Goal: Information Seeking & Learning: Learn about a topic

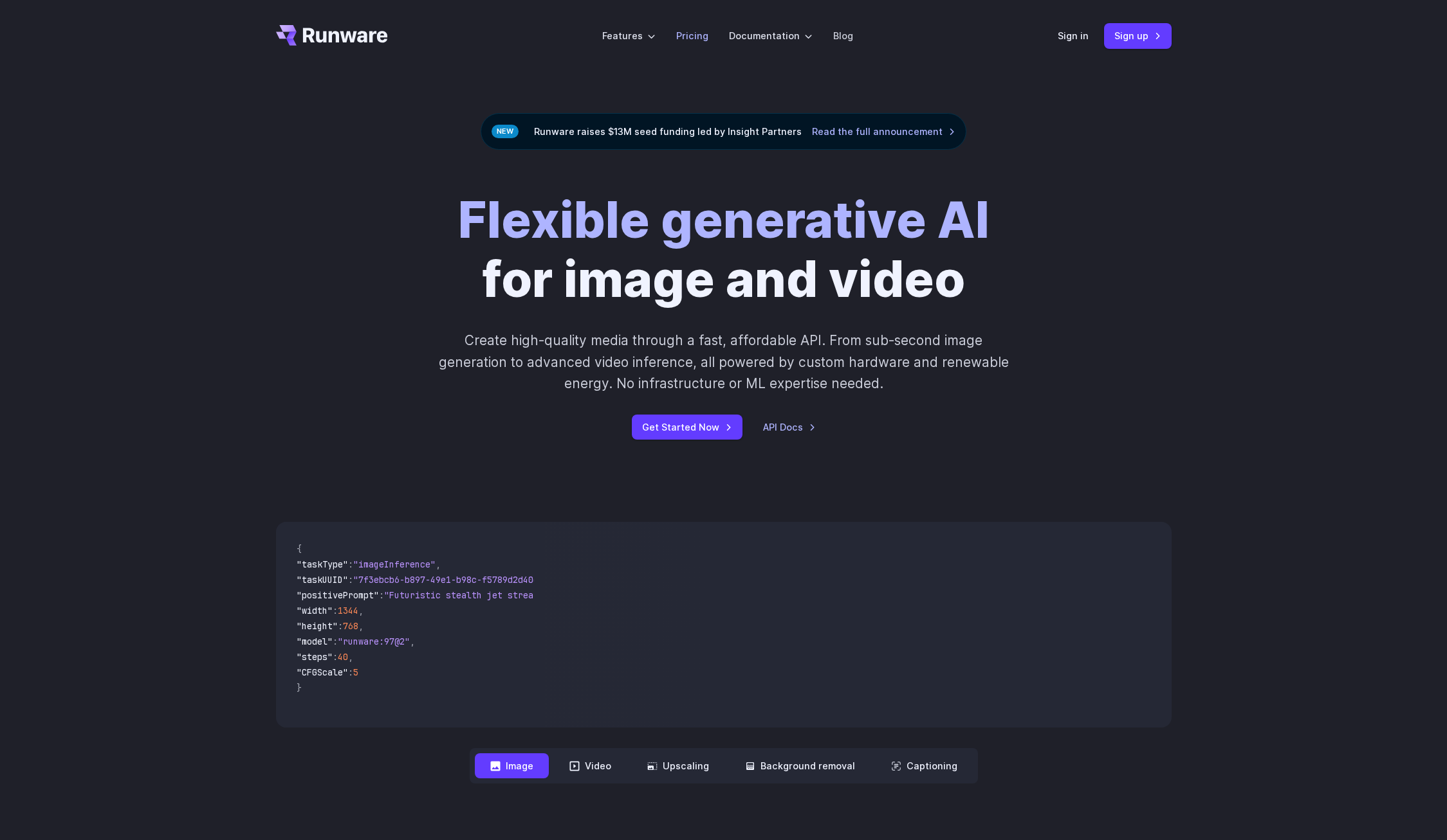
click at [697, 31] on link "Pricing" at bounding box center [692, 35] width 32 height 15
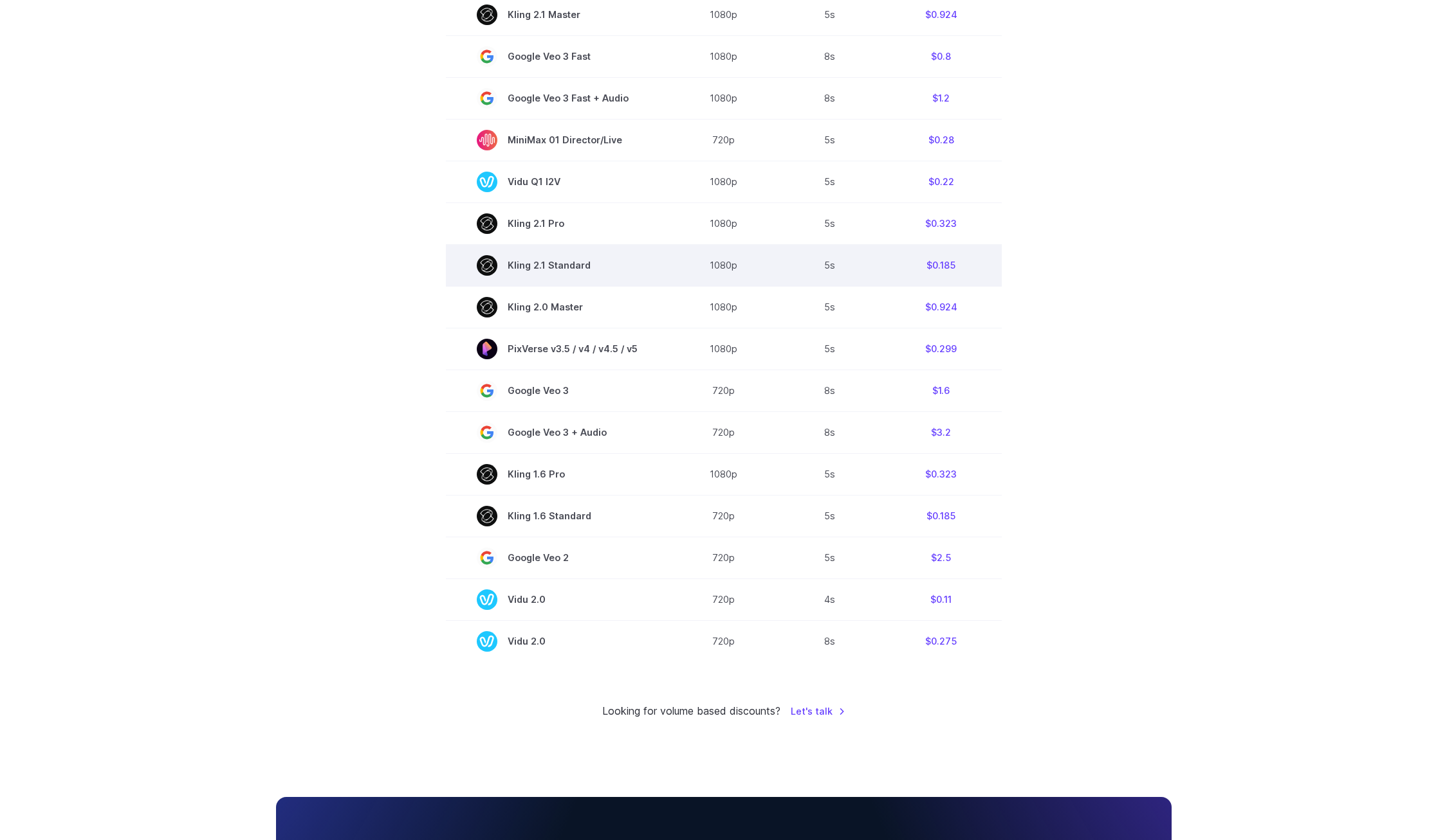
scroll to position [686, 0]
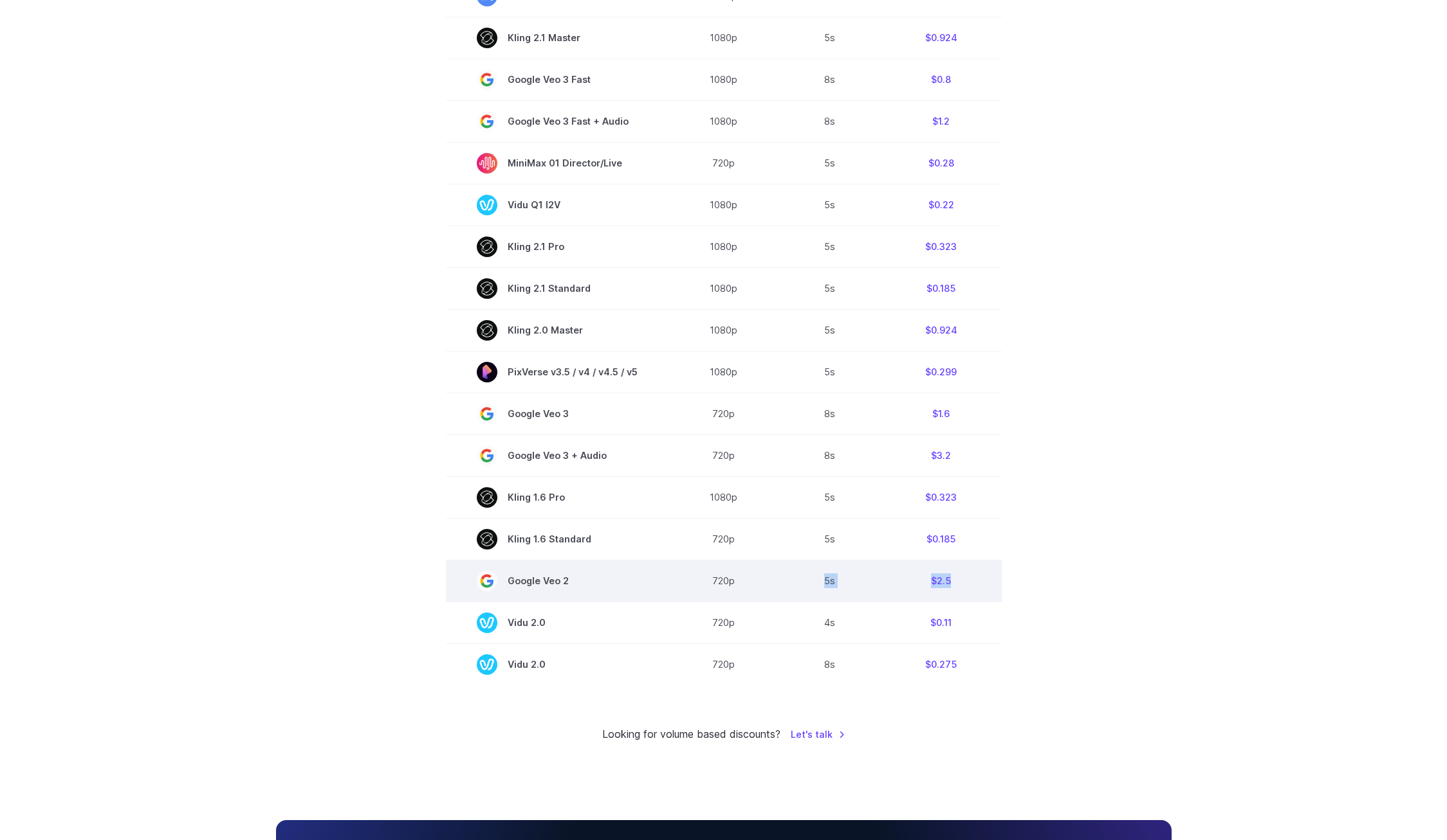
drag, startPoint x: 954, startPoint y: 591, endPoint x: 814, endPoint y: 586, distance: 140.1
click at [814, 586] on tr "Google Veo 2 720p 5s $2.5" at bounding box center [724, 581] width 556 height 42
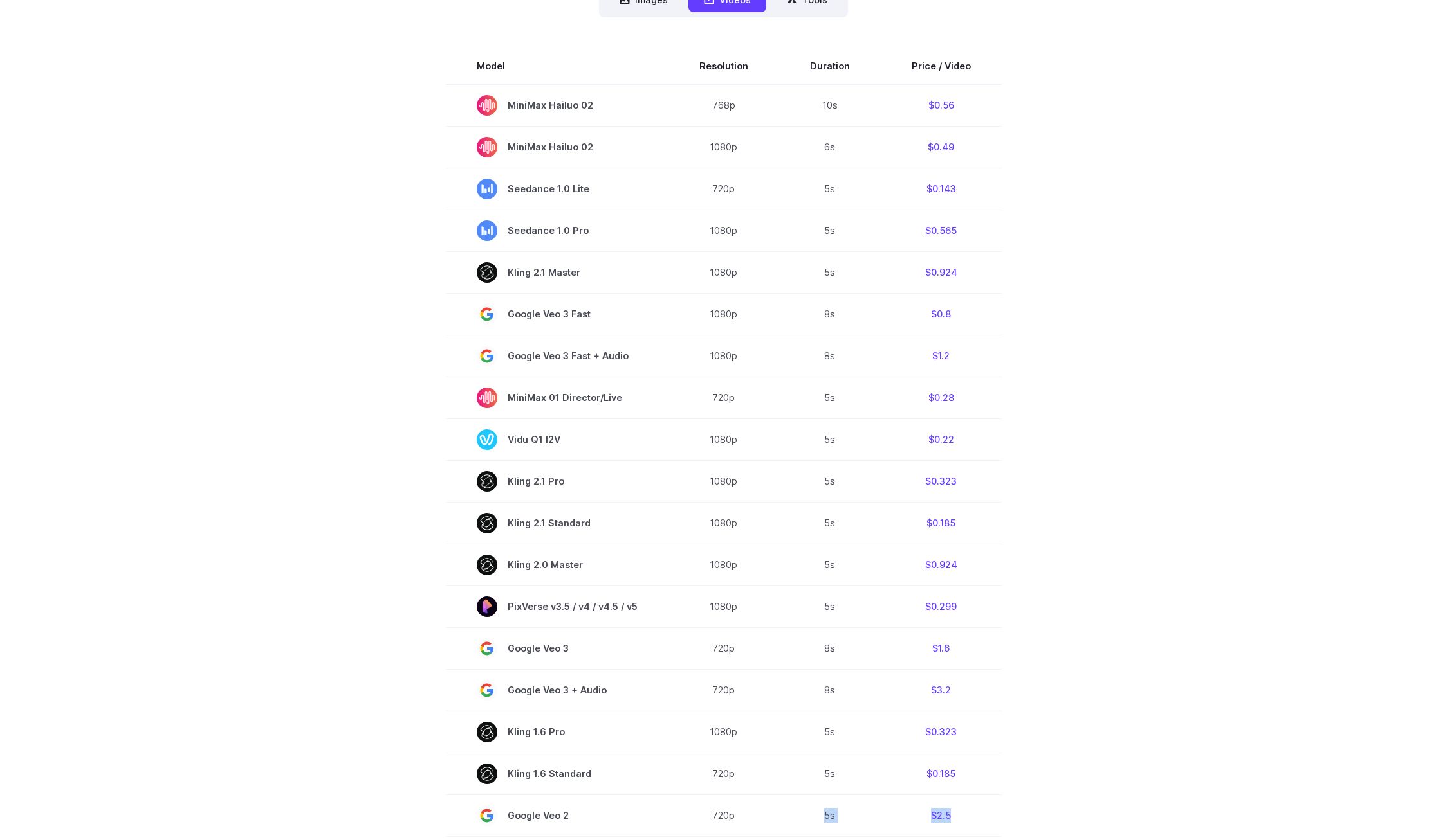
scroll to position [368, 0]
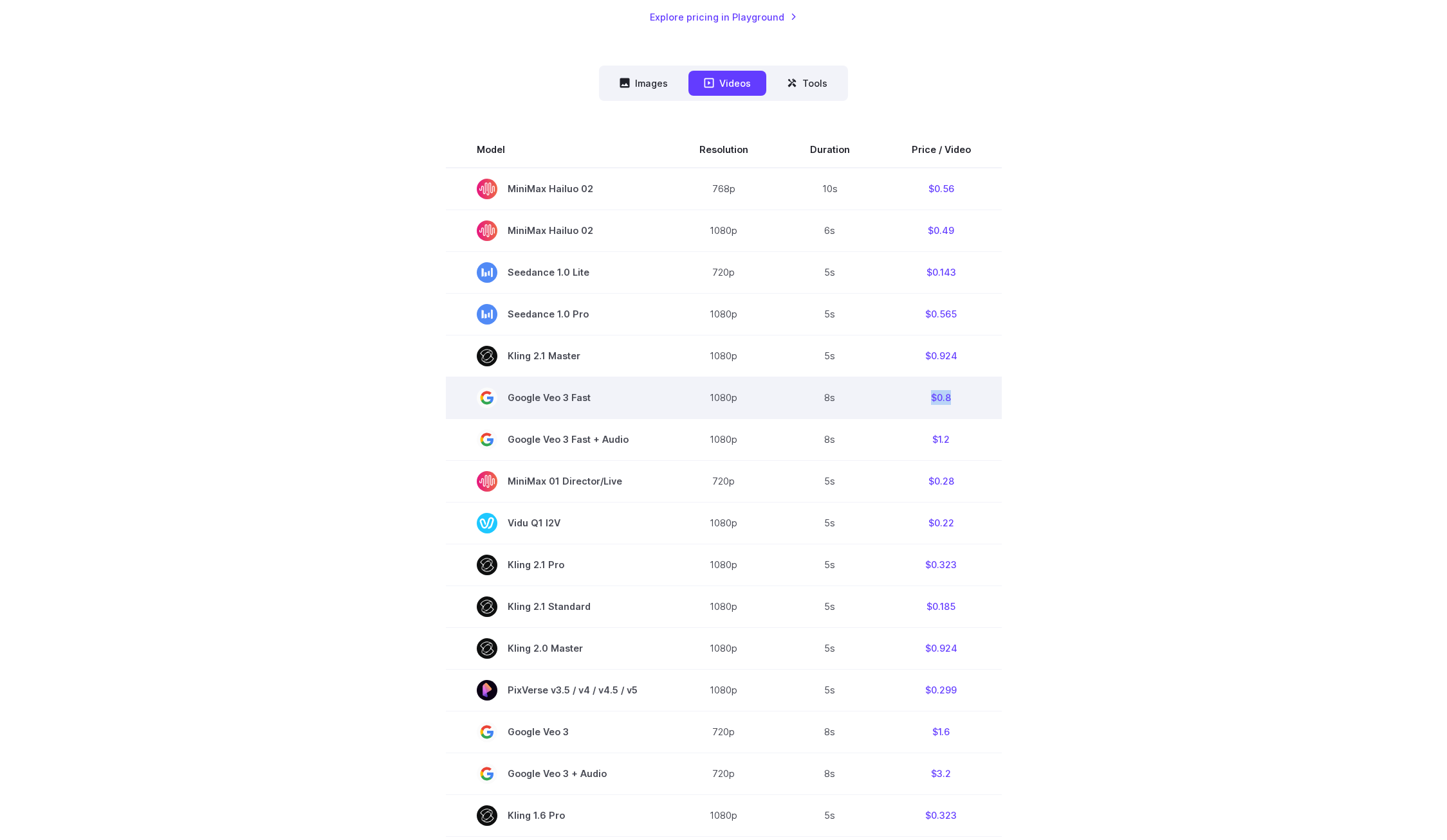
drag, startPoint x: 952, startPoint y: 402, endPoint x: 923, endPoint y: 399, distance: 29.2
click at [923, 399] on td "$0.8" at bounding box center [940, 398] width 121 height 42
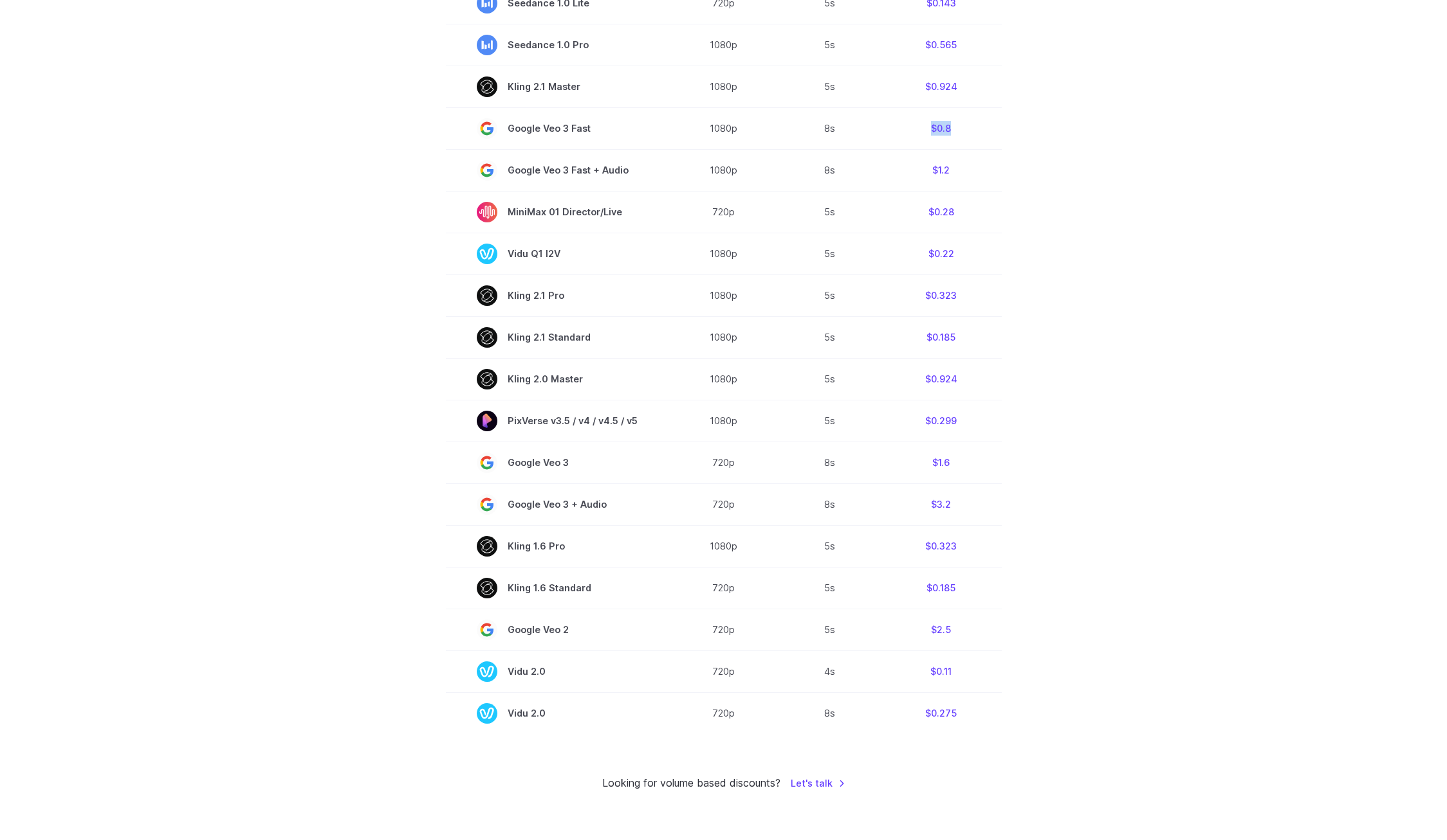
scroll to position [637, 0]
drag, startPoint x: 966, startPoint y: 468, endPoint x: 909, endPoint y: 470, distance: 57.0
click at [909, 470] on td "$1.6" at bounding box center [940, 462] width 121 height 42
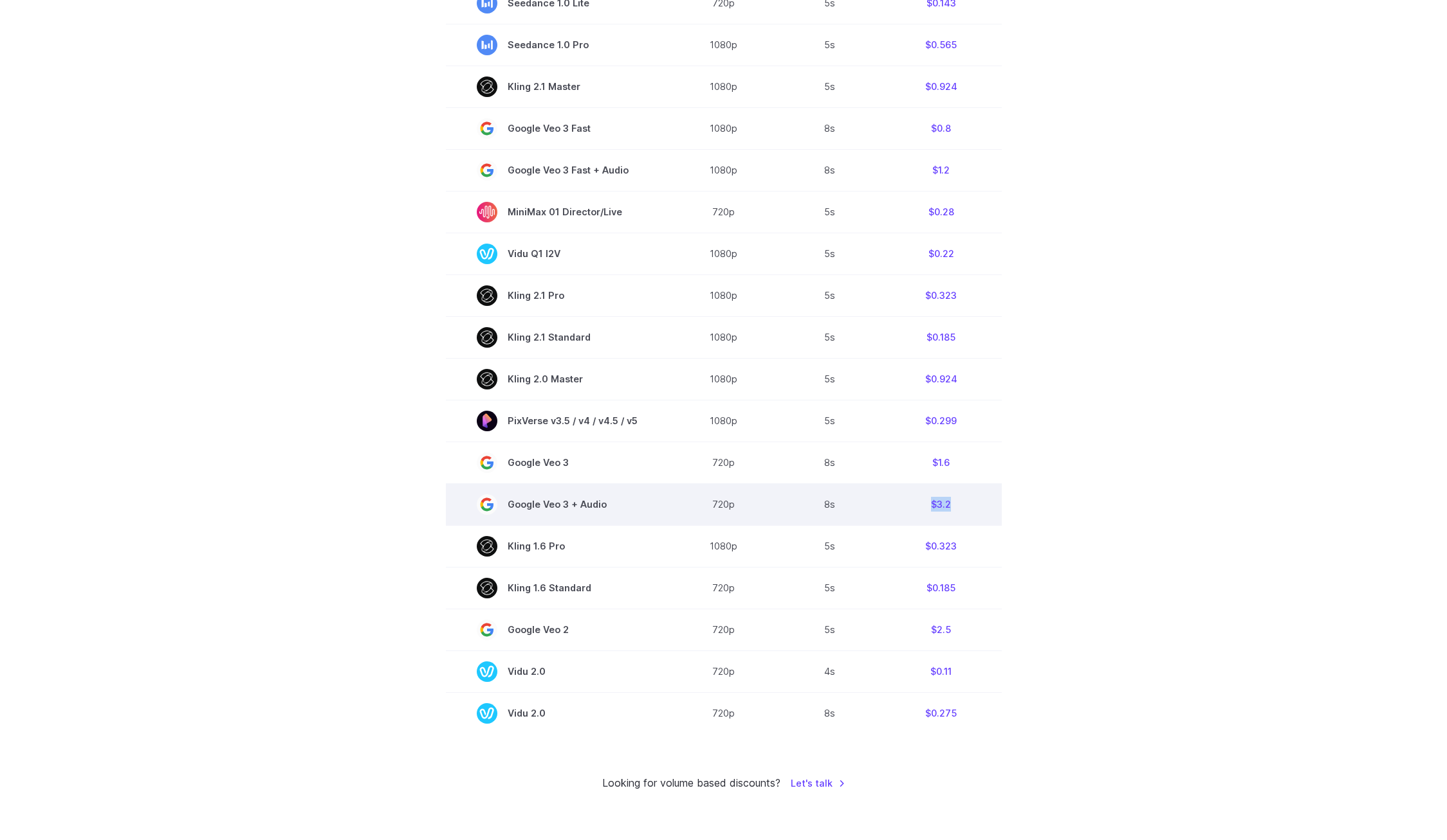
drag, startPoint x: 960, startPoint y: 505, endPoint x: 904, endPoint y: 506, distance: 56.0
click at [904, 506] on td "$3.2" at bounding box center [940, 504] width 121 height 42
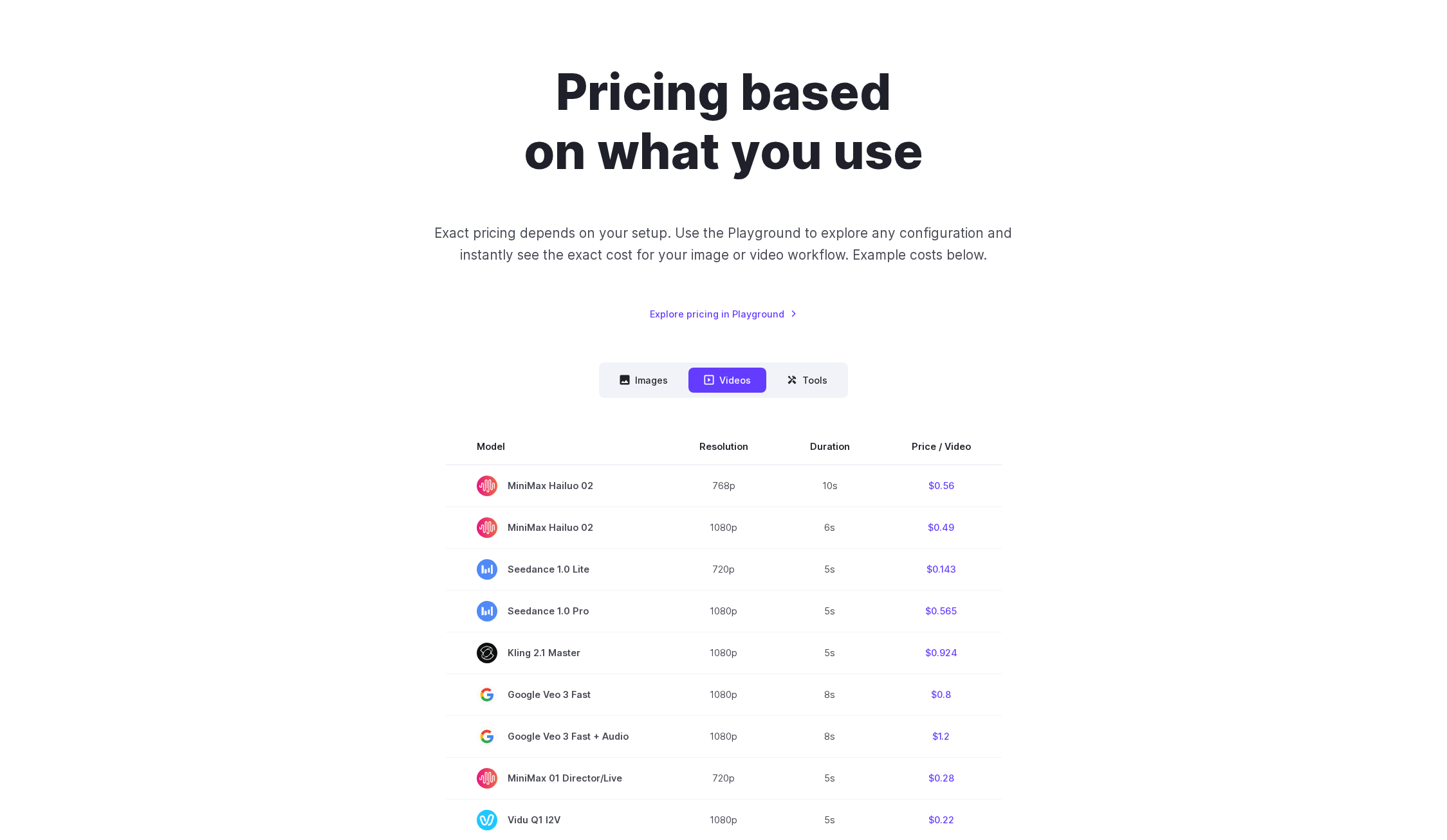
scroll to position [71, 0]
click at [804, 381] on button "Tools" at bounding box center [806, 380] width 71 height 25
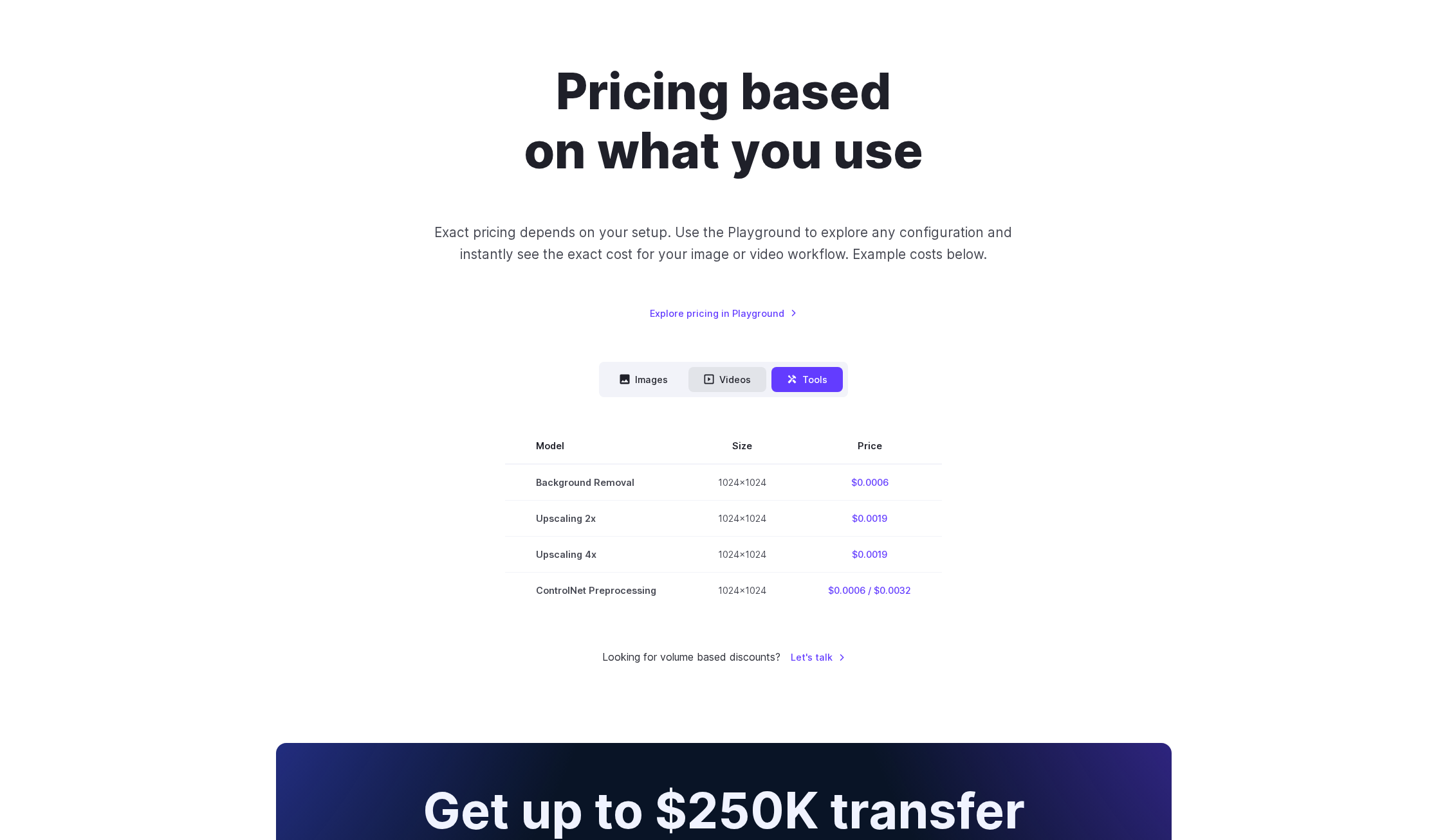
click at [738, 388] on button "Videos" at bounding box center [727, 380] width 78 height 25
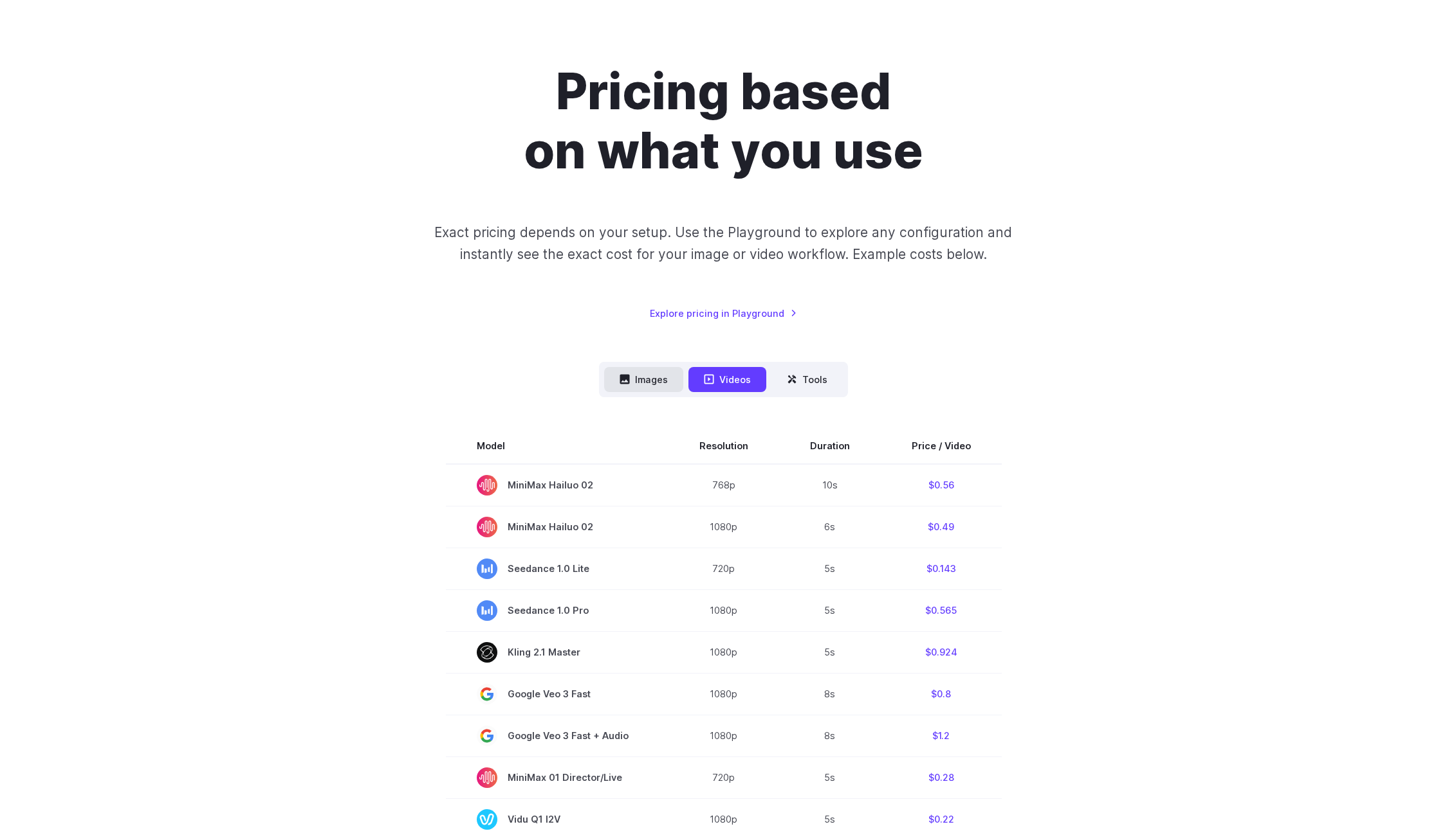
click at [649, 384] on button "Images" at bounding box center [643, 380] width 79 height 25
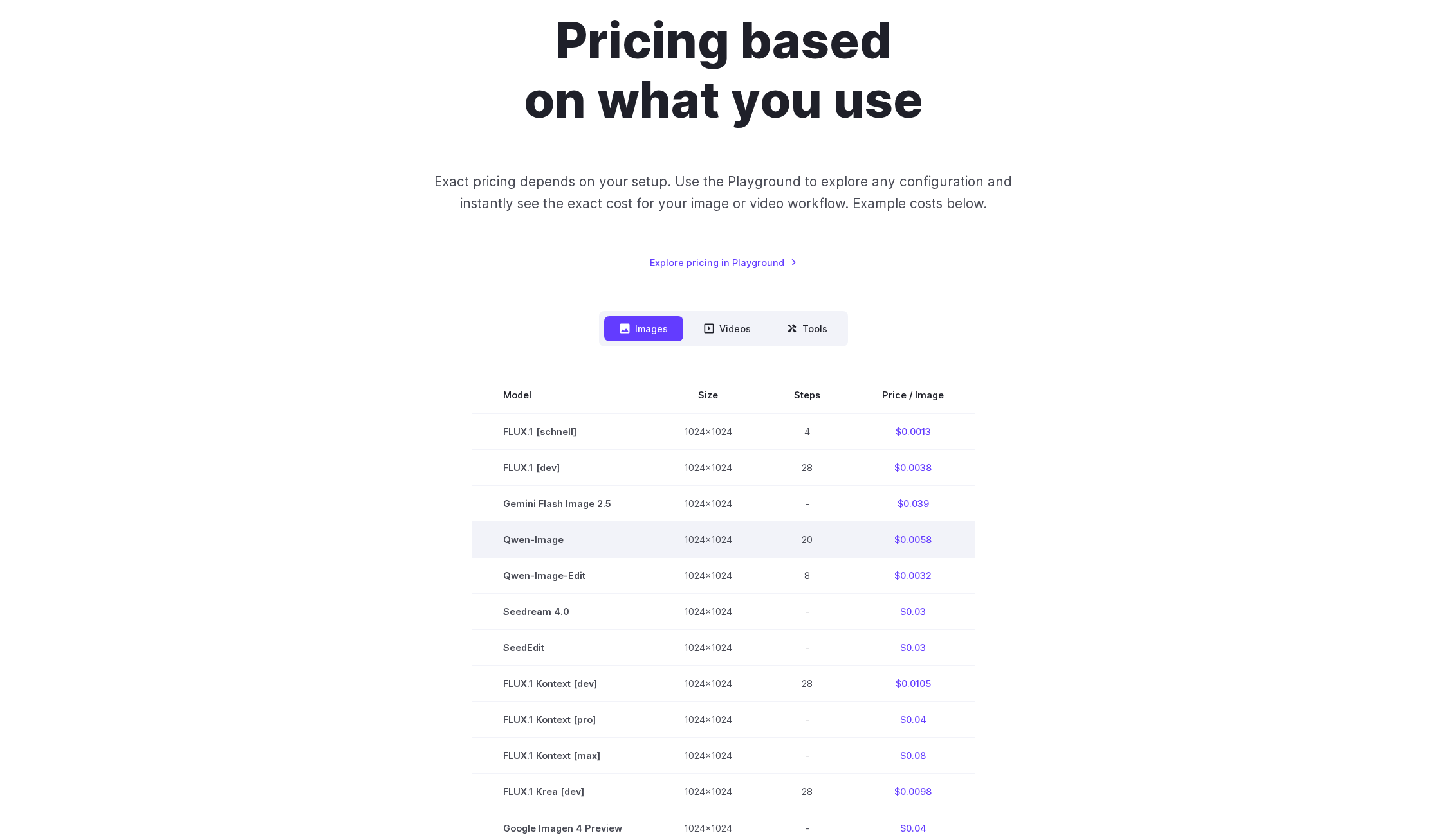
scroll to position [316, 0]
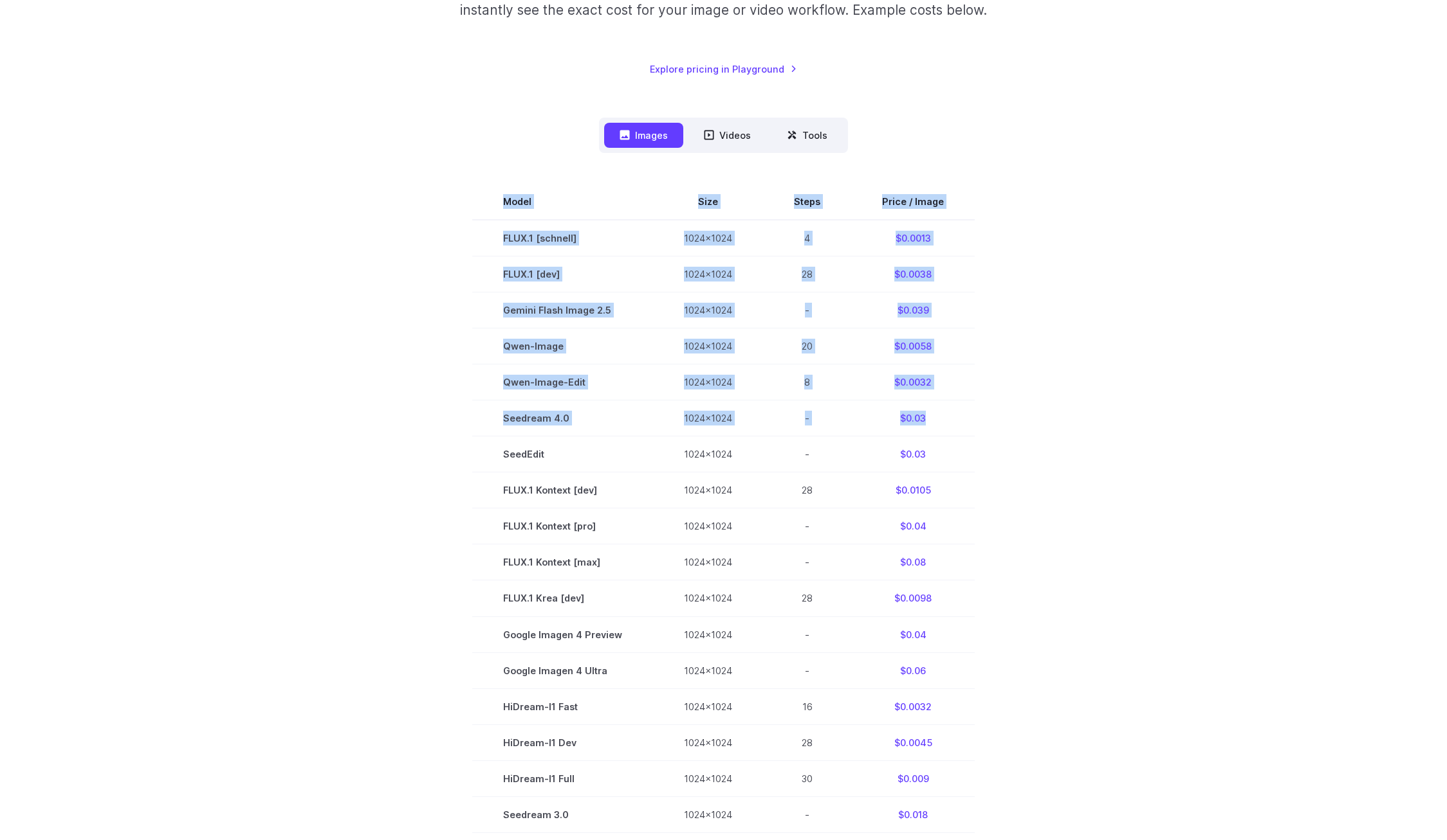
drag, startPoint x: 933, startPoint y: 420, endPoint x: 459, endPoint y: 238, distance: 507.7
click at [459, 239] on section "Model Size Steps Price / Image FLUX.1 [schnell] 1024x1024 4 $0.0013 FLUX.1 [dev…" at bounding box center [724, 562] width 896 height 757
click at [405, 260] on section "Model Size Steps Price / Image FLUX.1 [schnell] 1024x1024 4 $0.0013 FLUX.1 [dev…" at bounding box center [724, 562] width 896 height 757
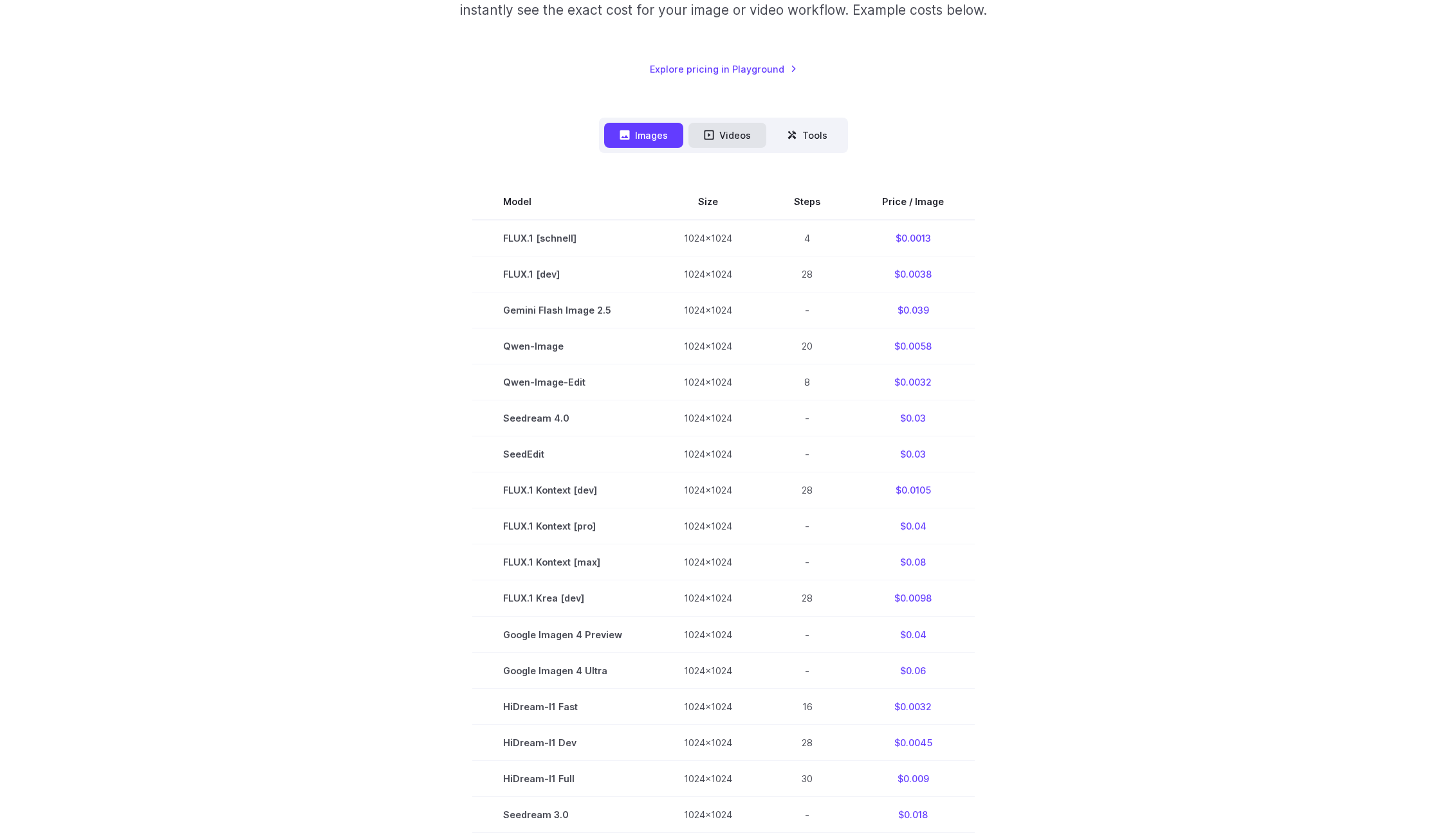
click at [730, 127] on button "Videos" at bounding box center [727, 135] width 78 height 25
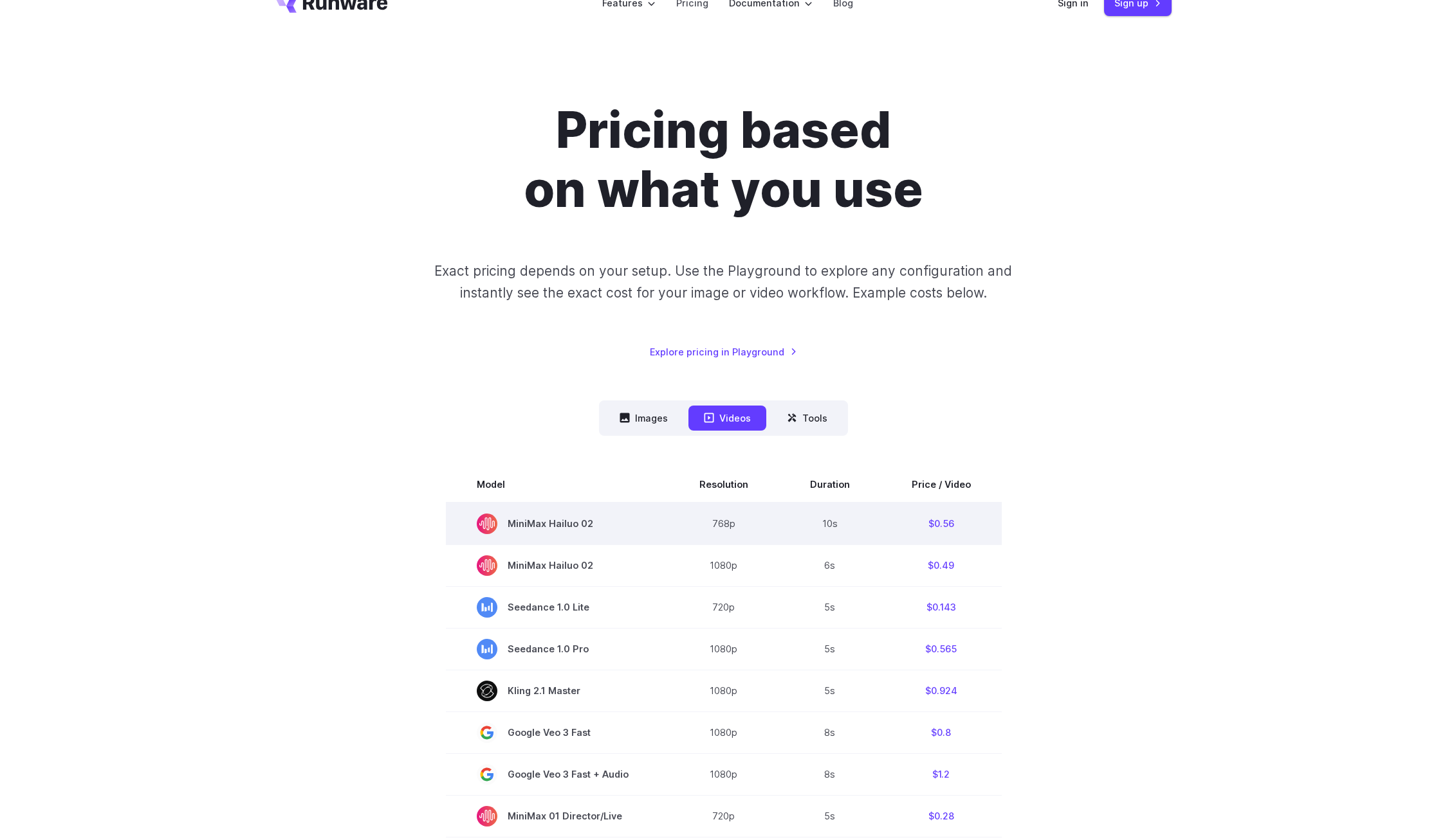
scroll to position [0, 0]
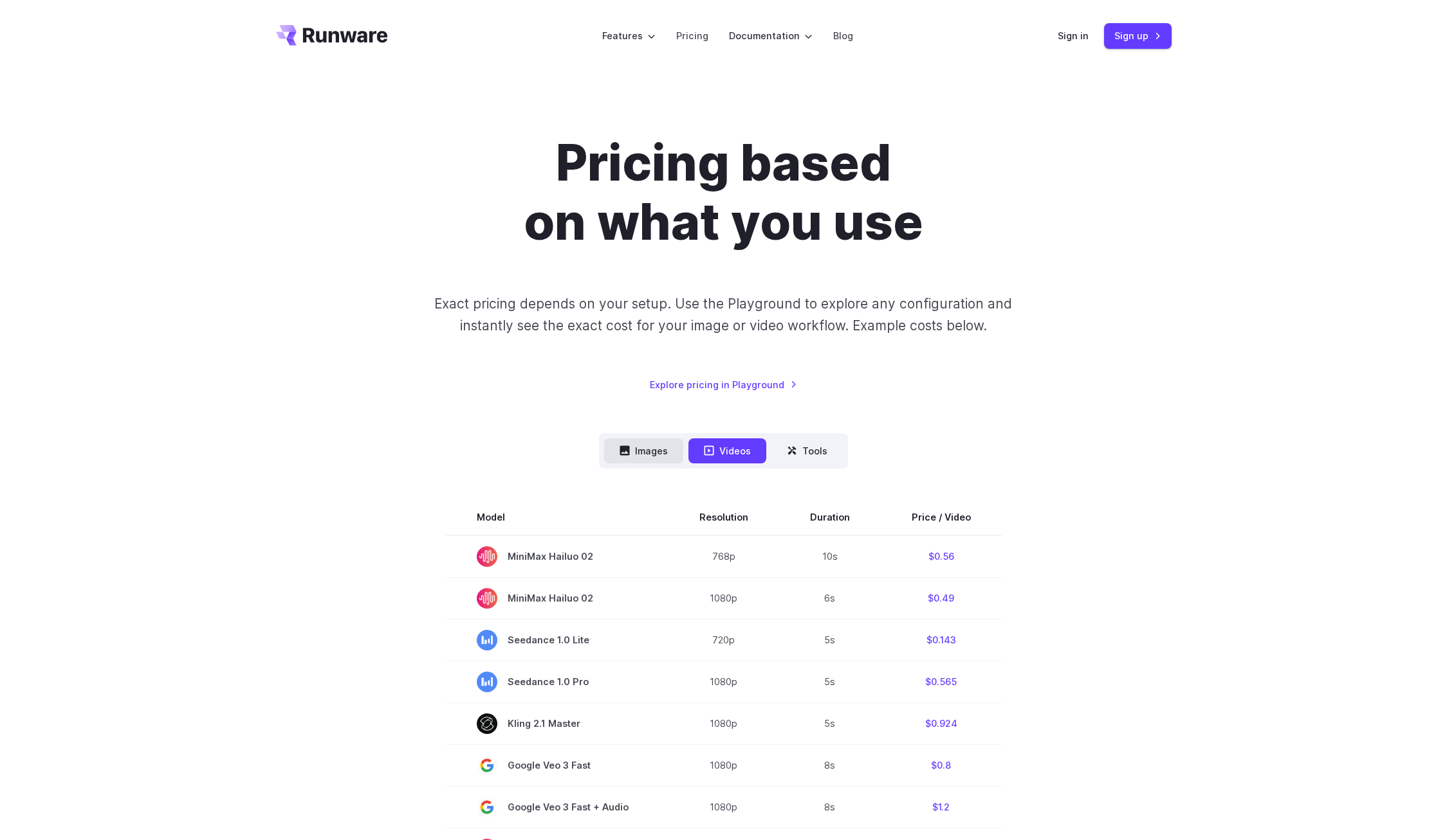
click at [659, 450] on button "Images" at bounding box center [643, 451] width 79 height 25
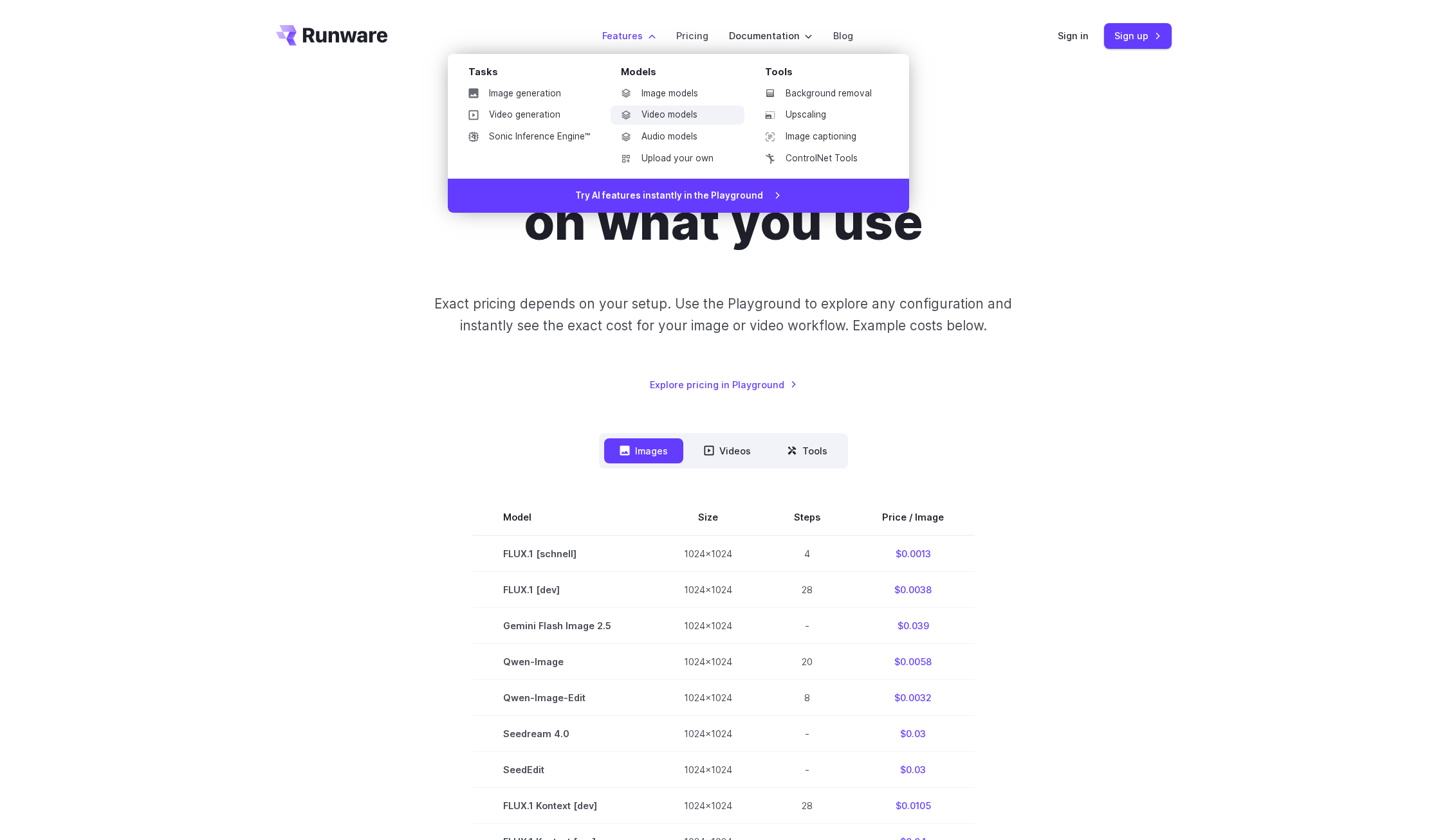
click at [659, 116] on link "Video models" at bounding box center [677, 115] width 134 height 19
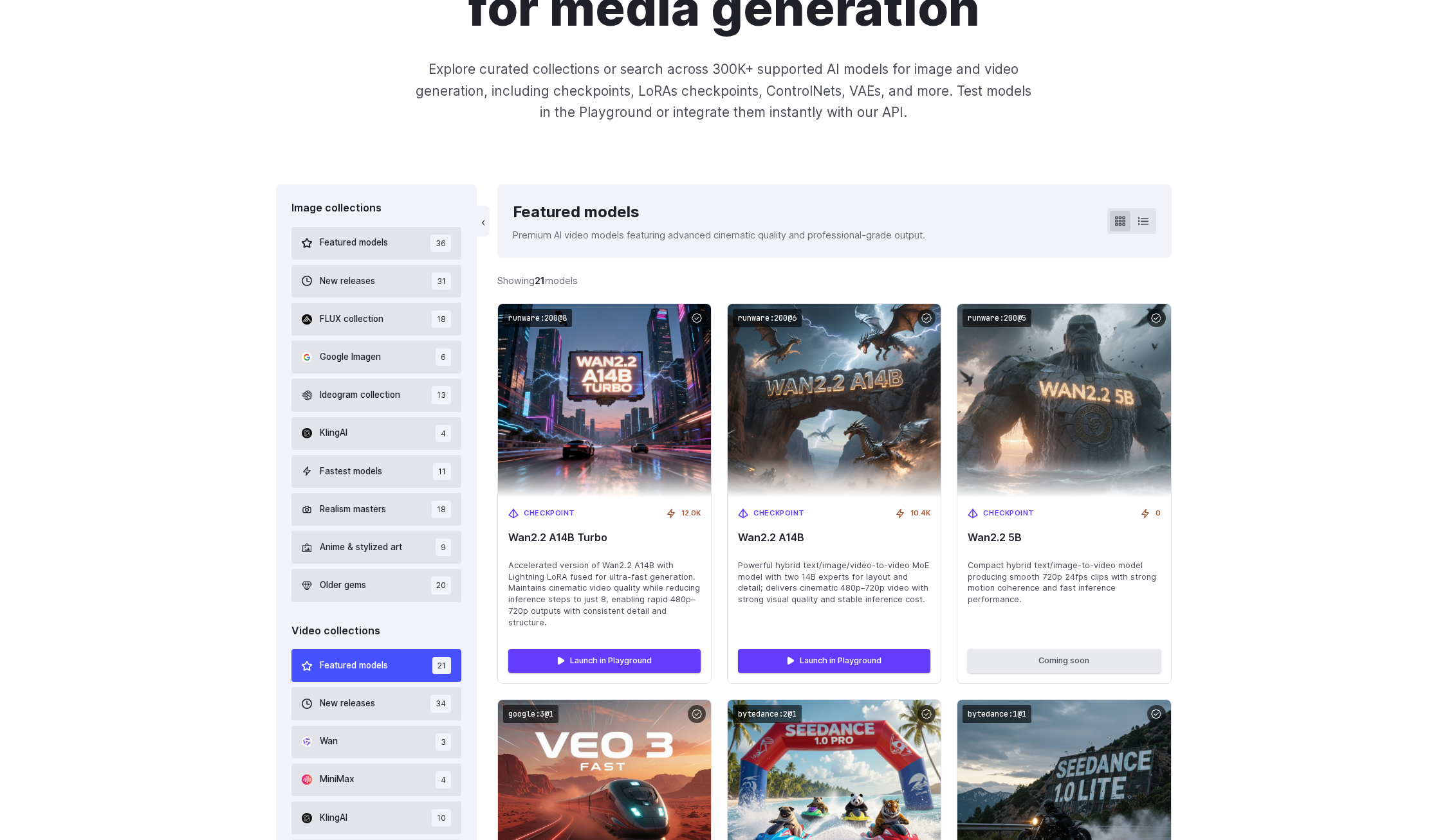
click at [397, 274] on button "New releases 31" at bounding box center [377, 281] width 171 height 33
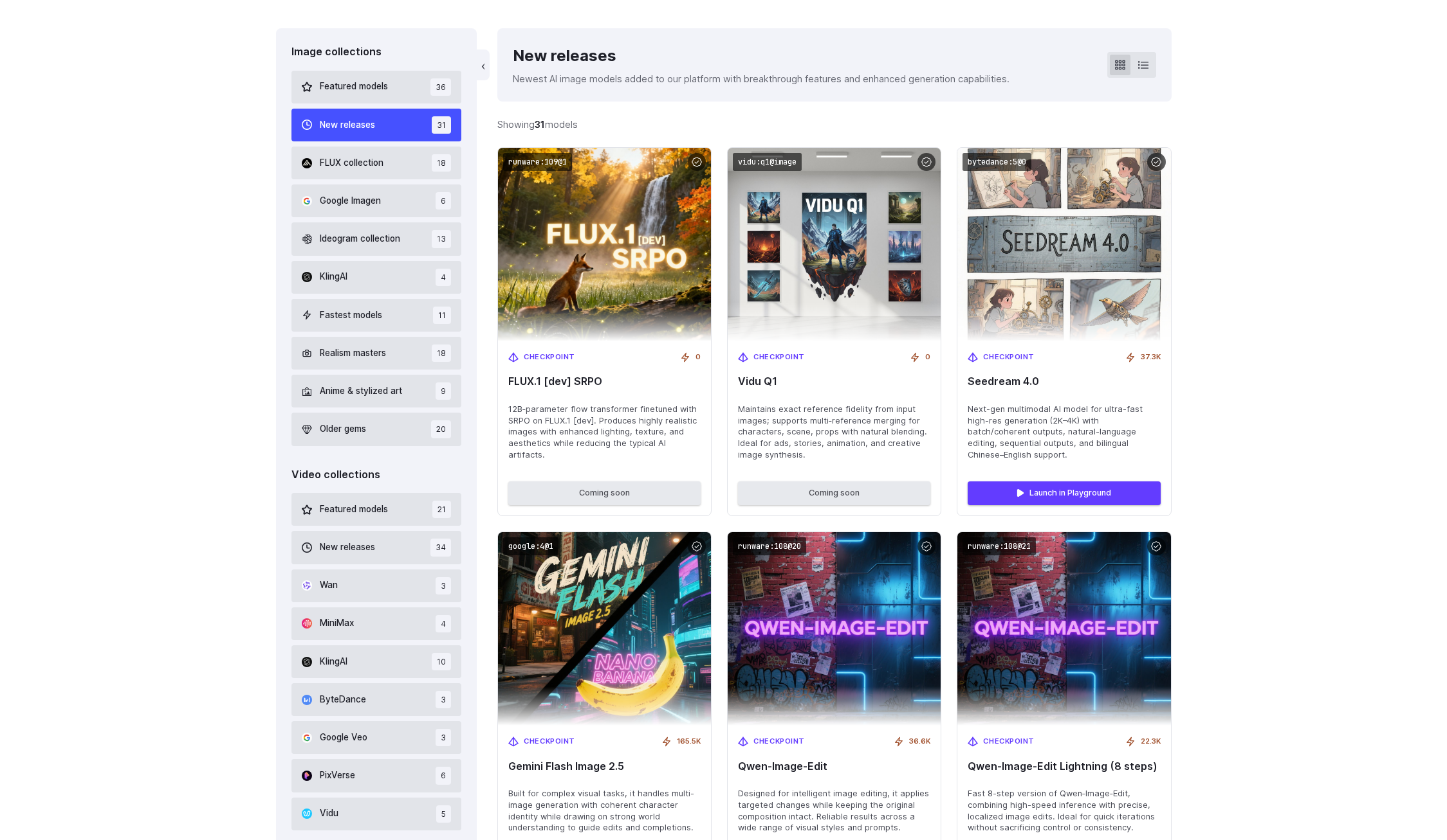
scroll to position [543, 0]
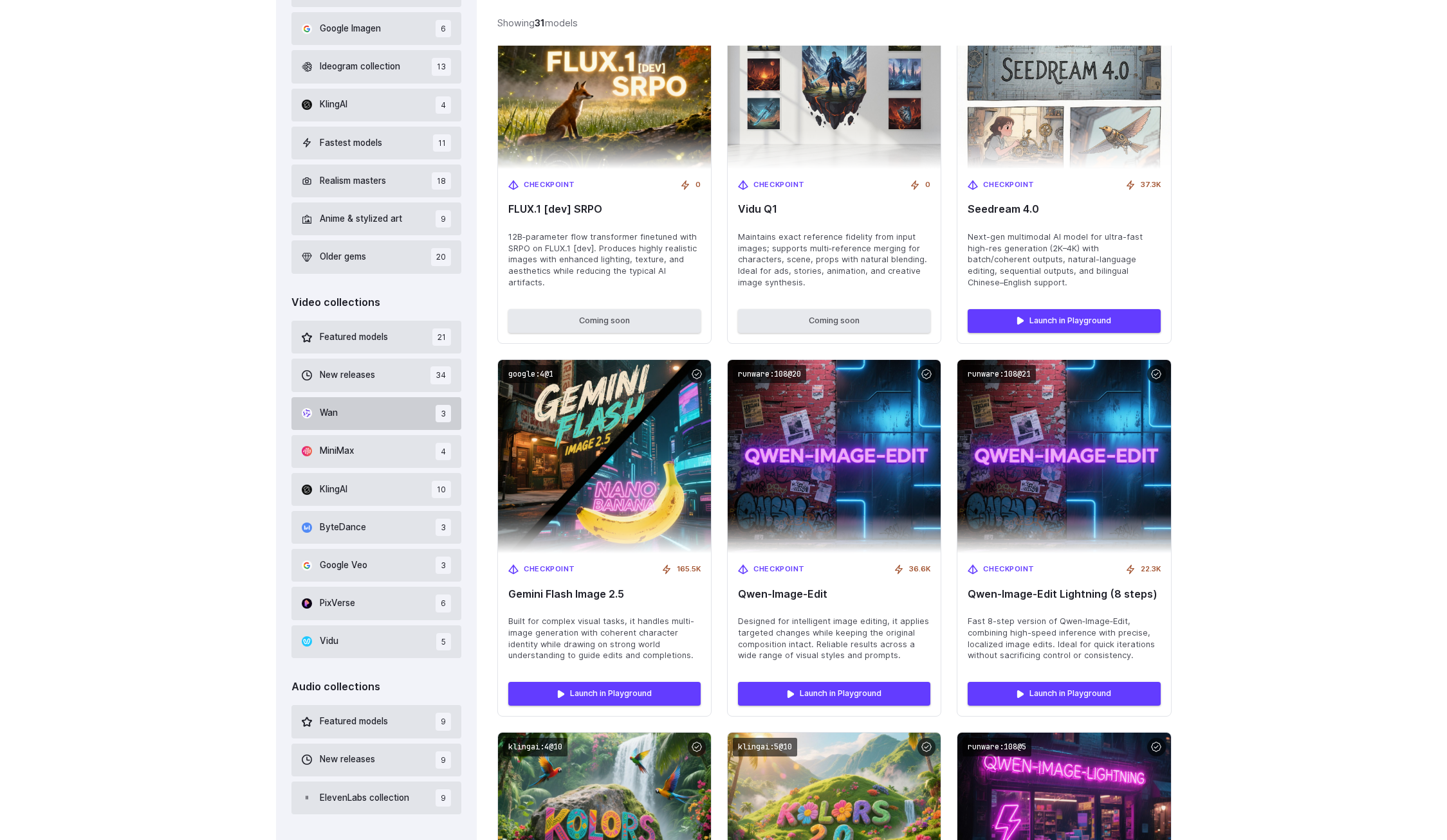
click at [362, 414] on button "Wan 3" at bounding box center [377, 413] width 171 height 33
